Goal: Task Accomplishment & Management: Use online tool/utility

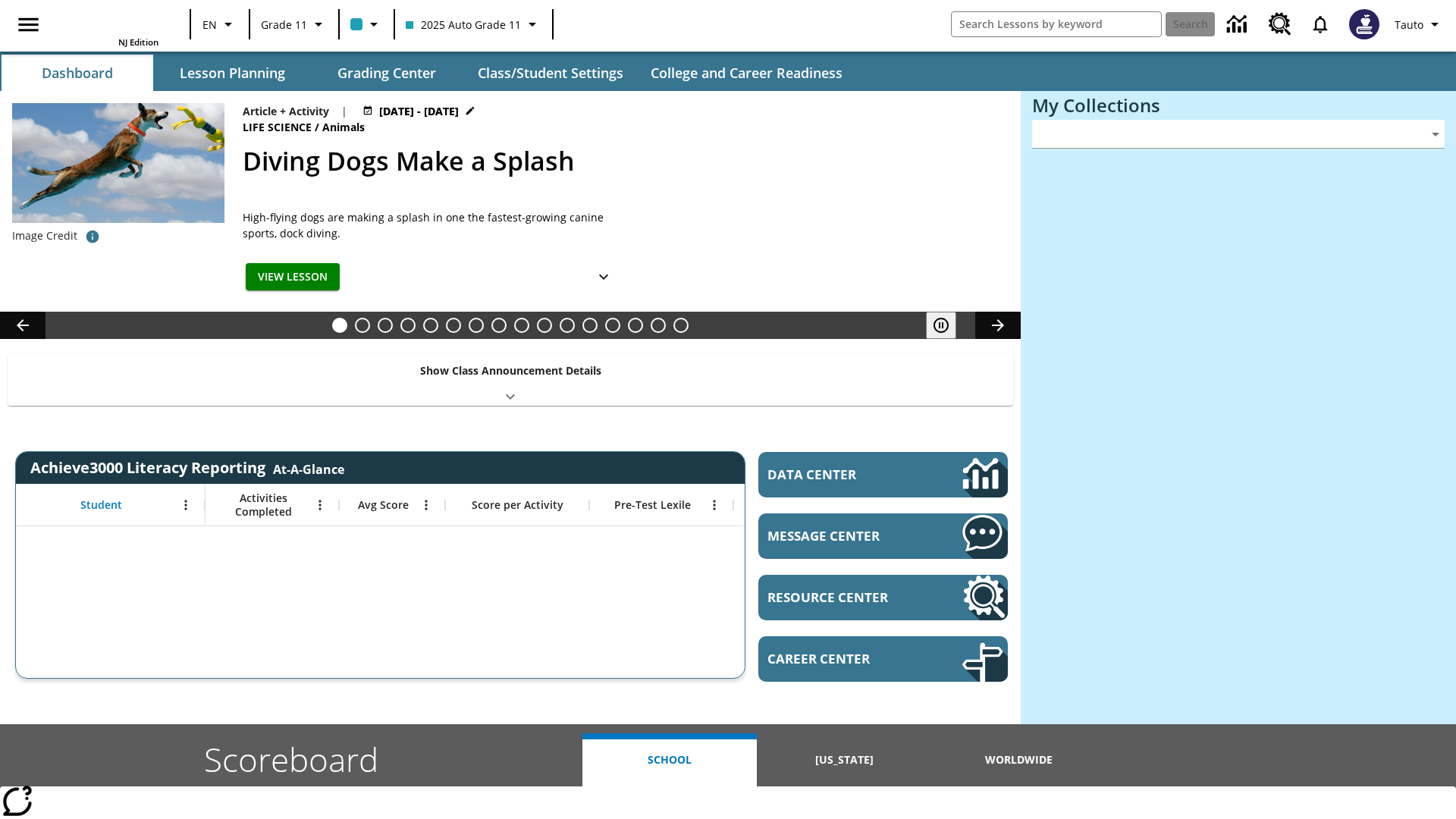
type input "-1"
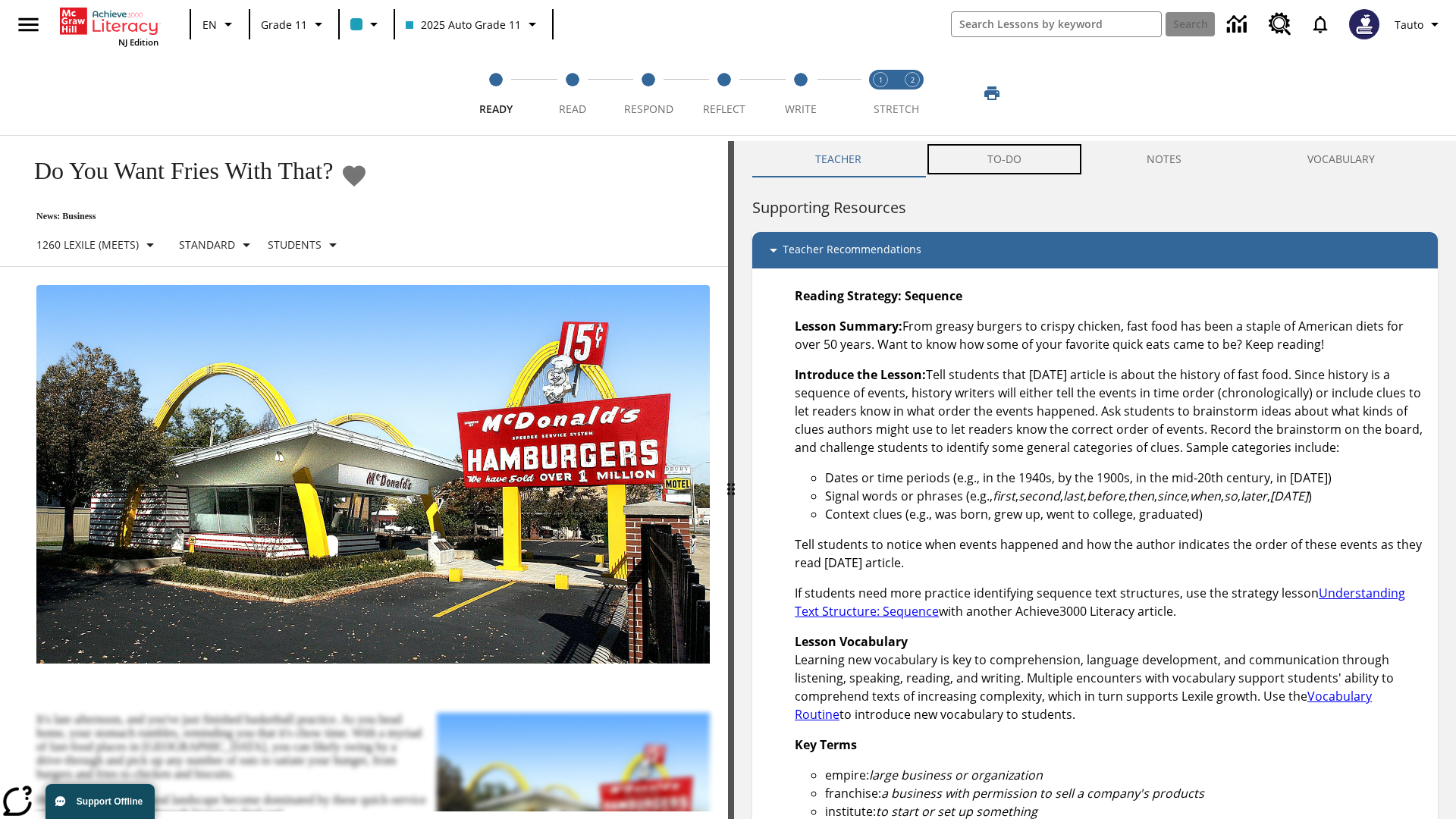
click at [1005, 159] on button "TO-DO" at bounding box center [1004, 159] width 160 height 36
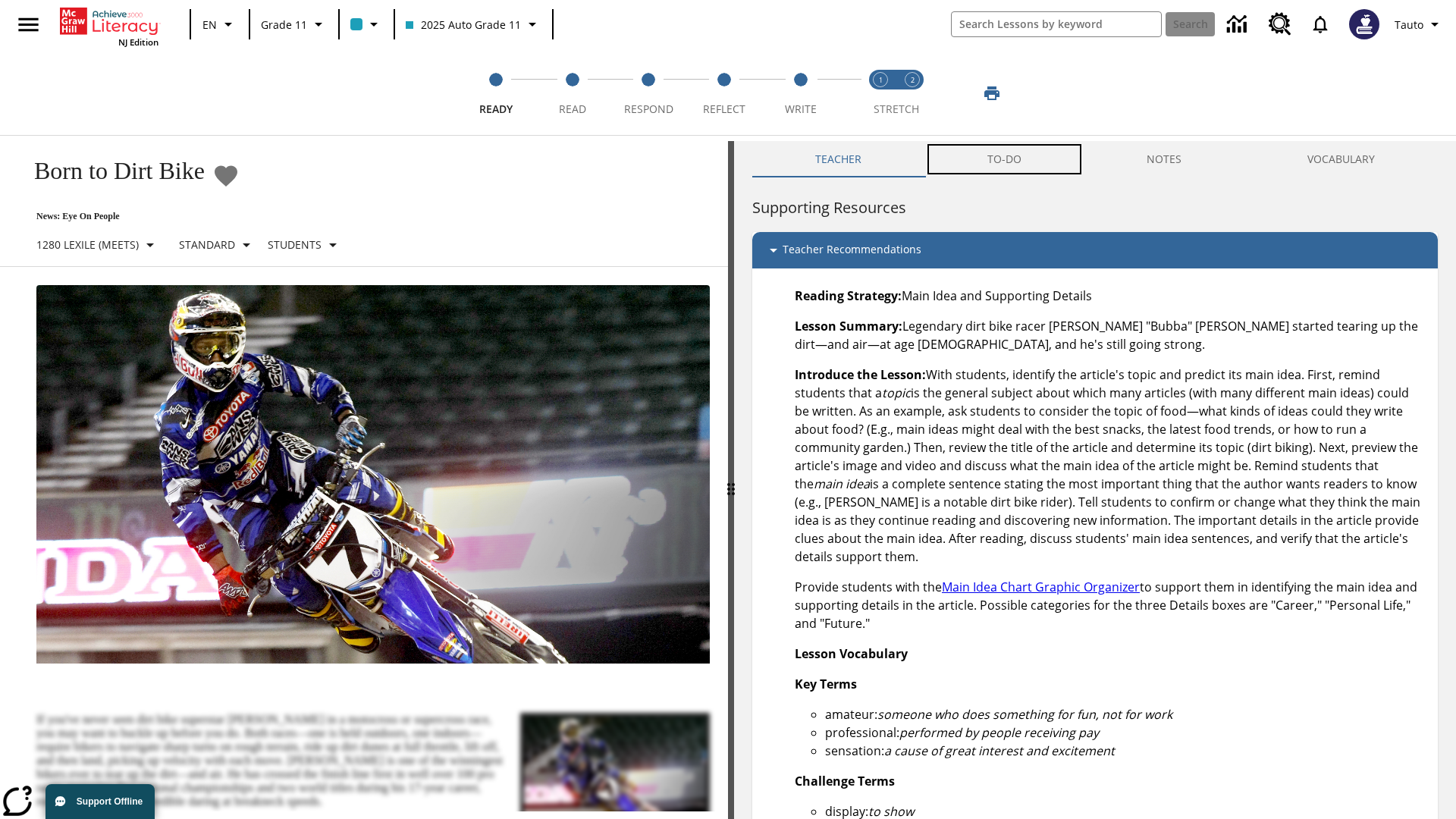
click at [1005, 159] on button "TO-DO" at bounding box center [1004, 159] width 160 height 36
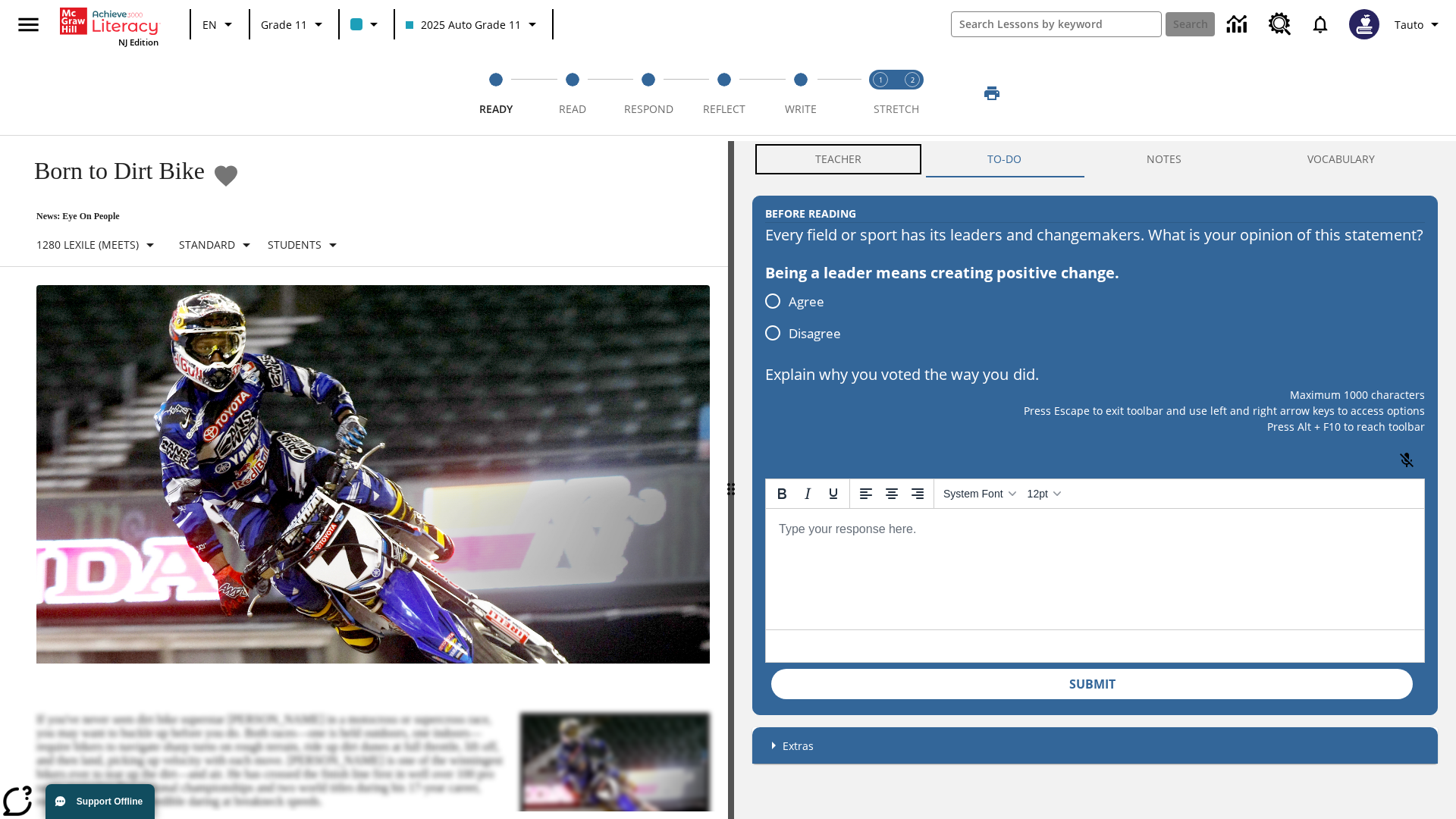
scroll to position [1, 0]
click at [838, 159] on button "Teacher" at bounding box center [838, 159] width 172 height 36
